Goal: Navigation & Orientation: Find specific page/section

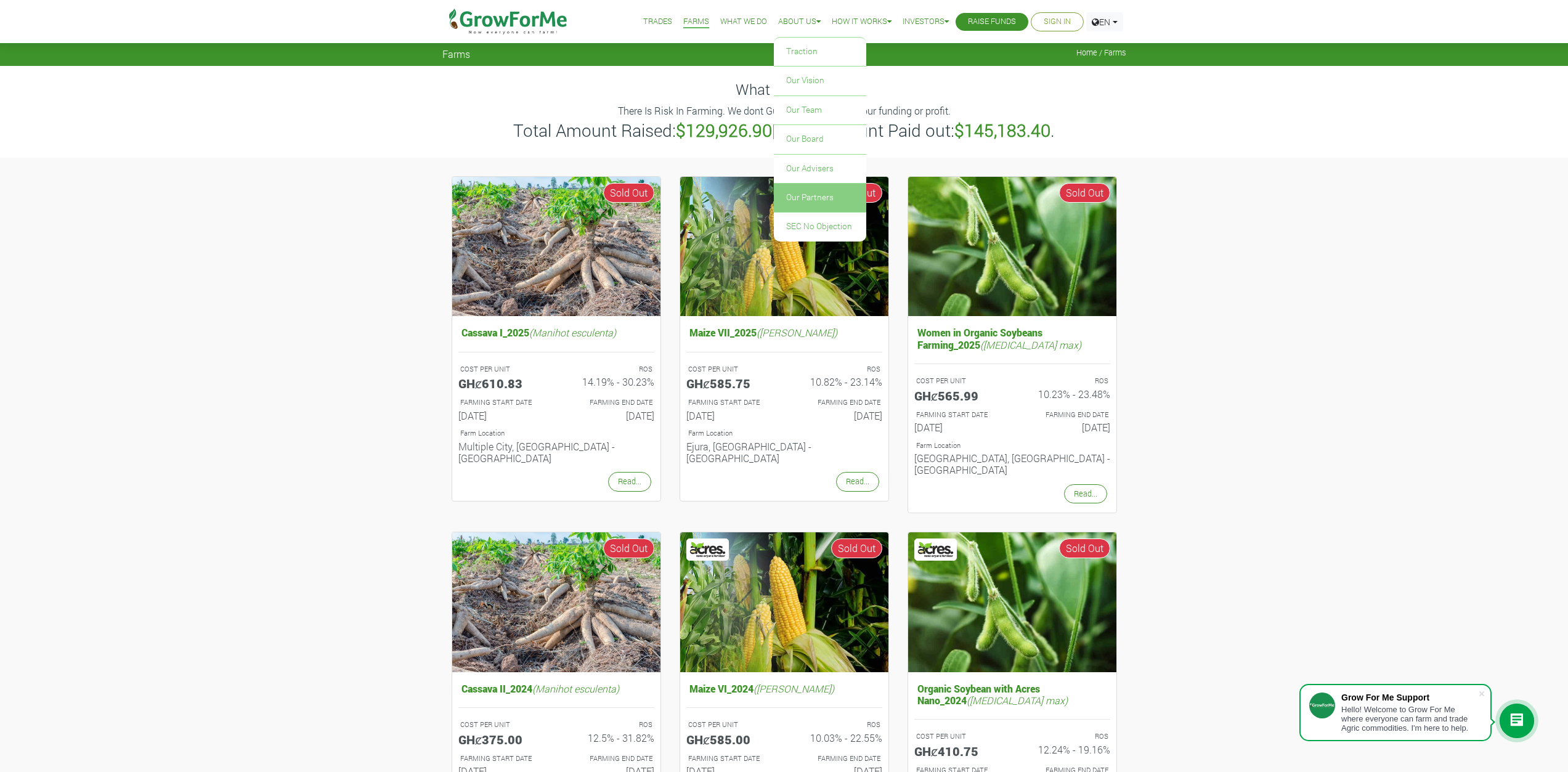
click at [819, 195] on link "Our Partners" at bounding box center [819, 197] width 92 height 29
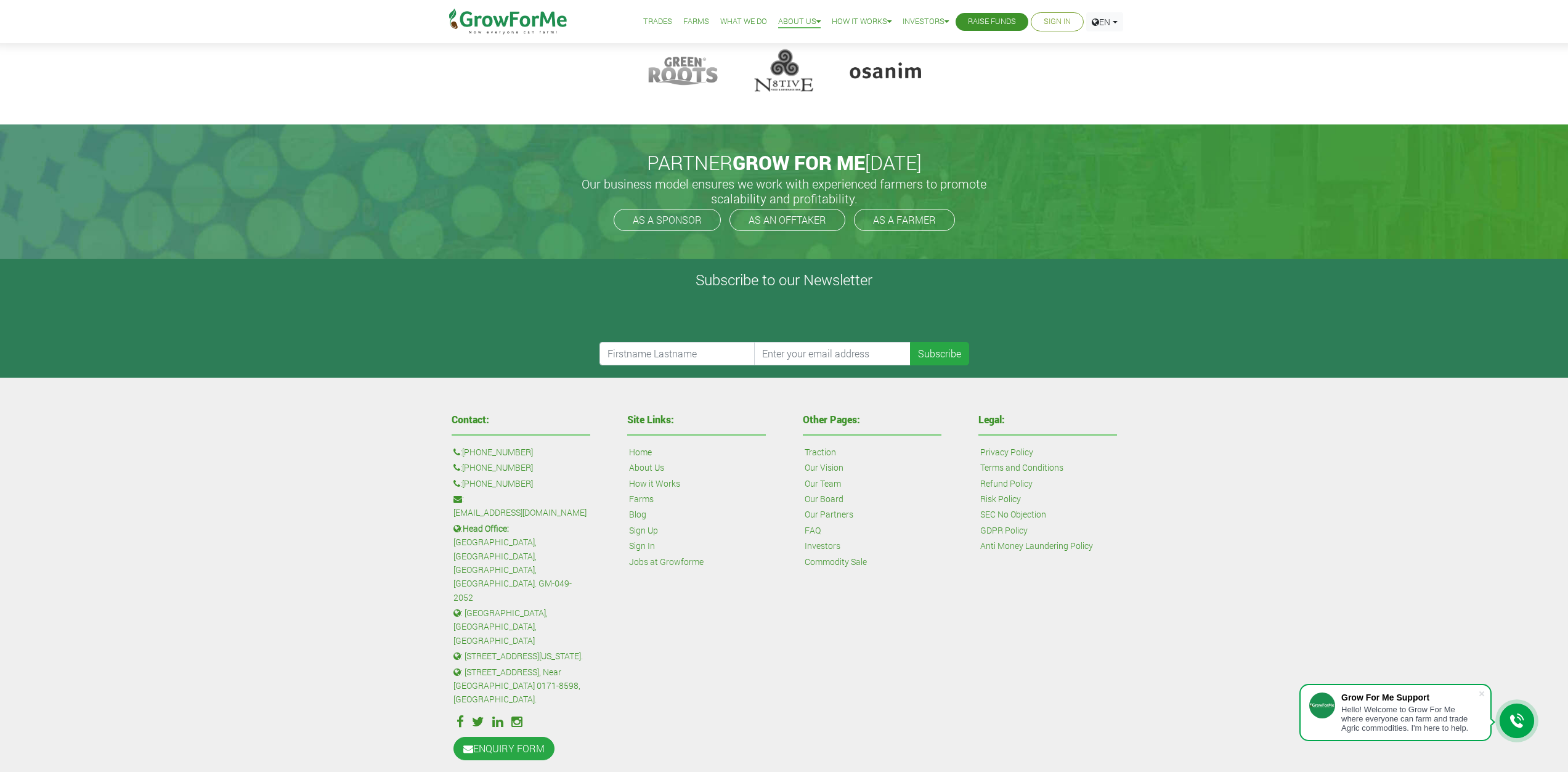
scroll to position [161, 0]
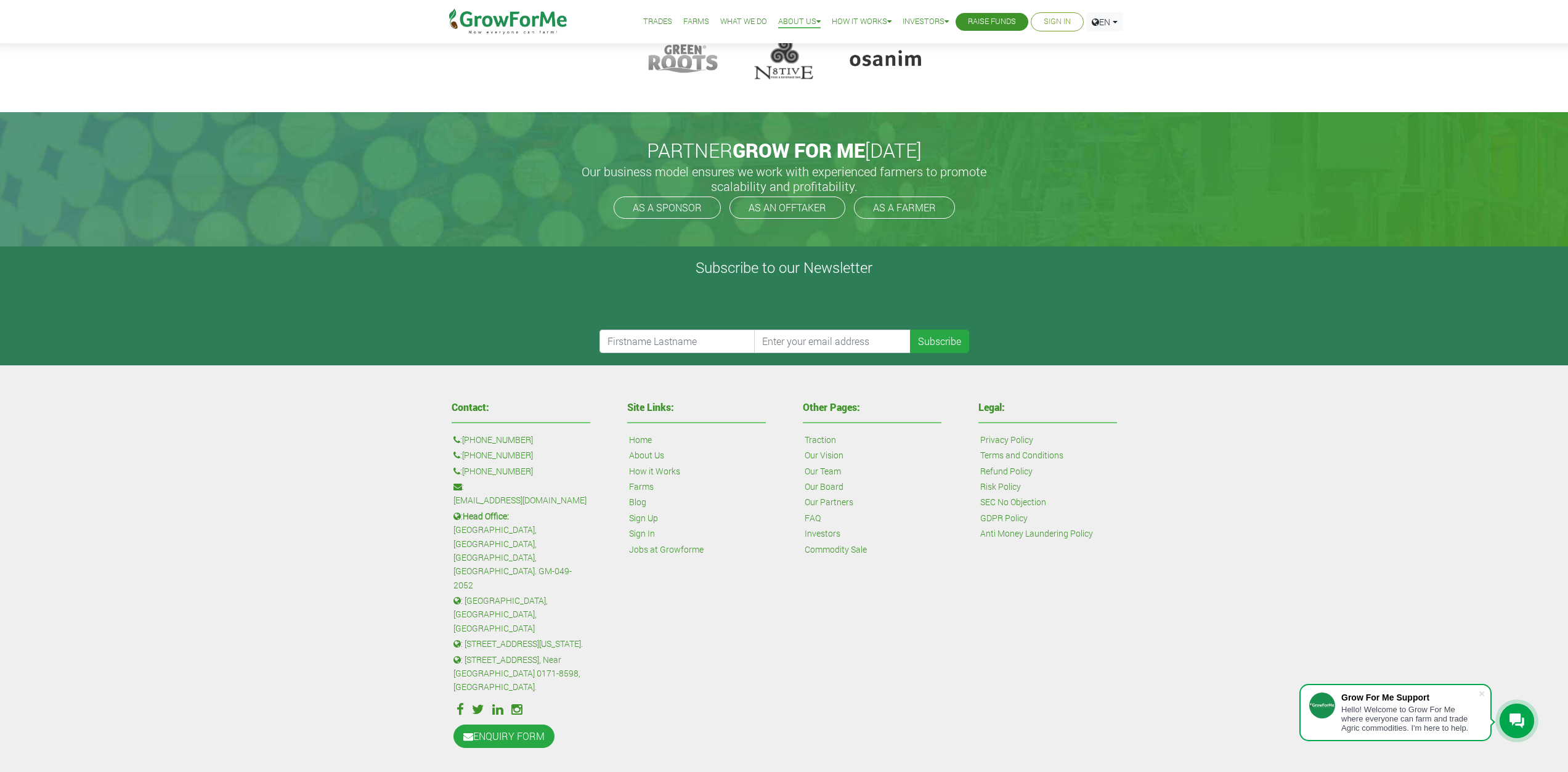
click at [1013, 502] on link "SEC No Objection" at bounding box center [1013, 502] width 66 height 14
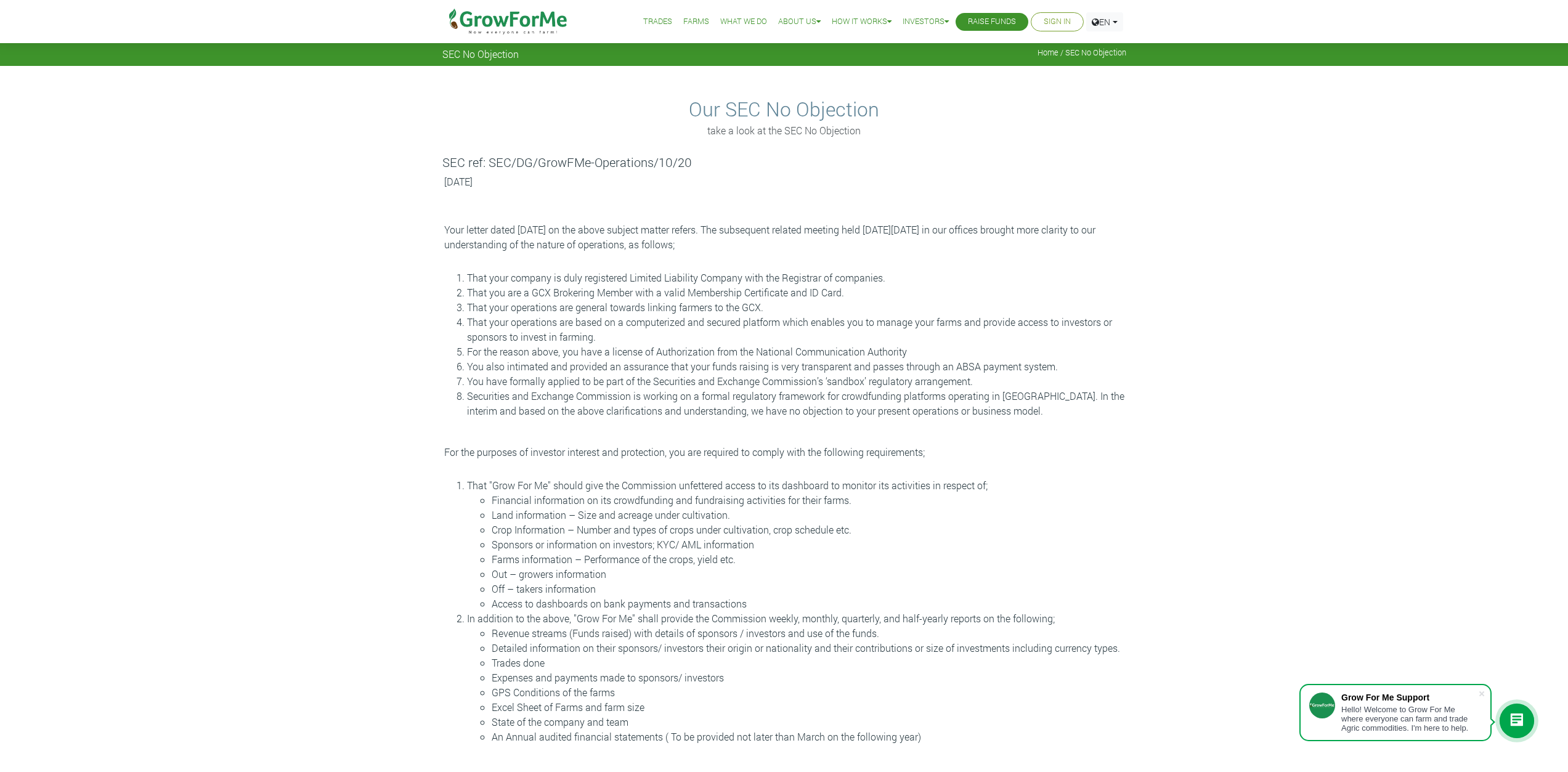
click at [683, 16] on link "Farms" at bounding box center [696, 22] width 26 height 13
